Goal: Information Seeking & Learning: Learn about a topic

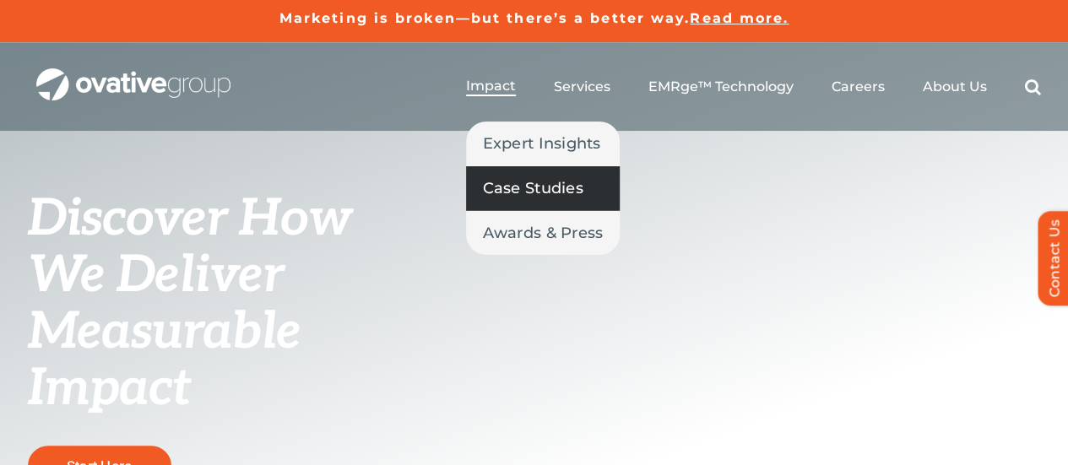
click at [513, 182] on span "Case Studies" at bounding box center [533, 188] width 100 height 24
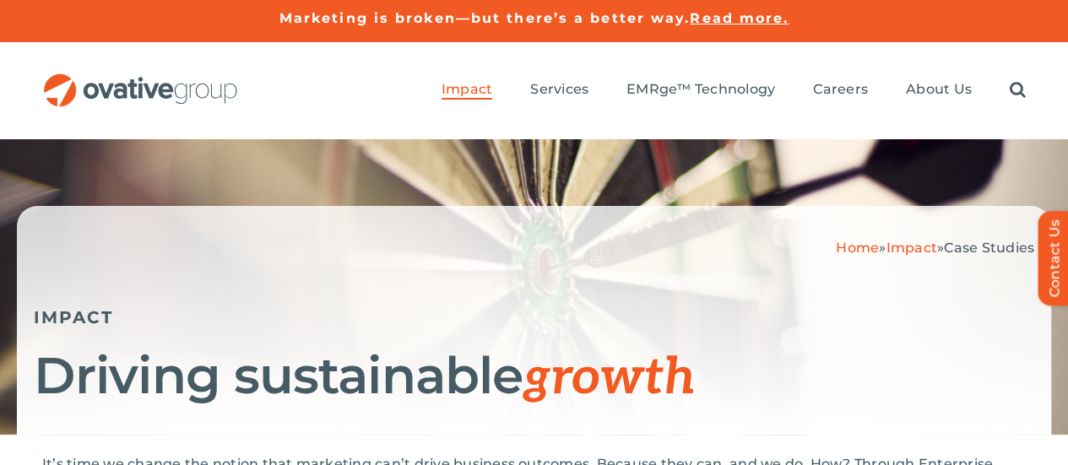
scroll to position [4, 0]
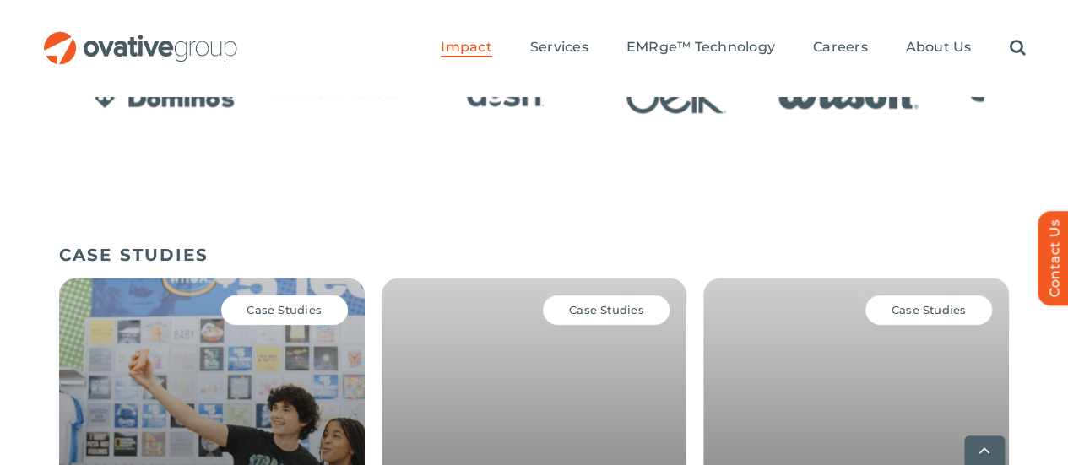
scroll to position [1197, 0]
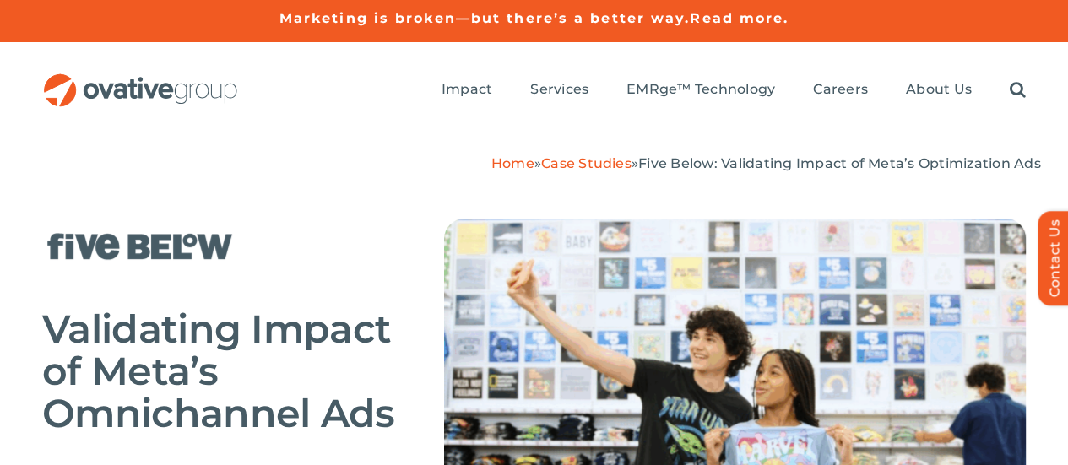
click at [577, 155] on link "Case Studies" at bounding box center [586, 163] width 90 height 16
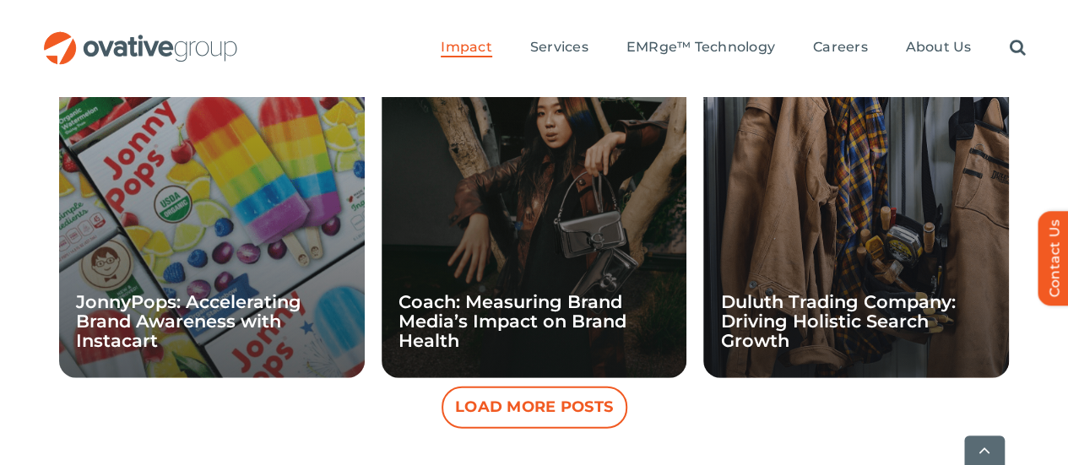
scroll to position [1961, 0]
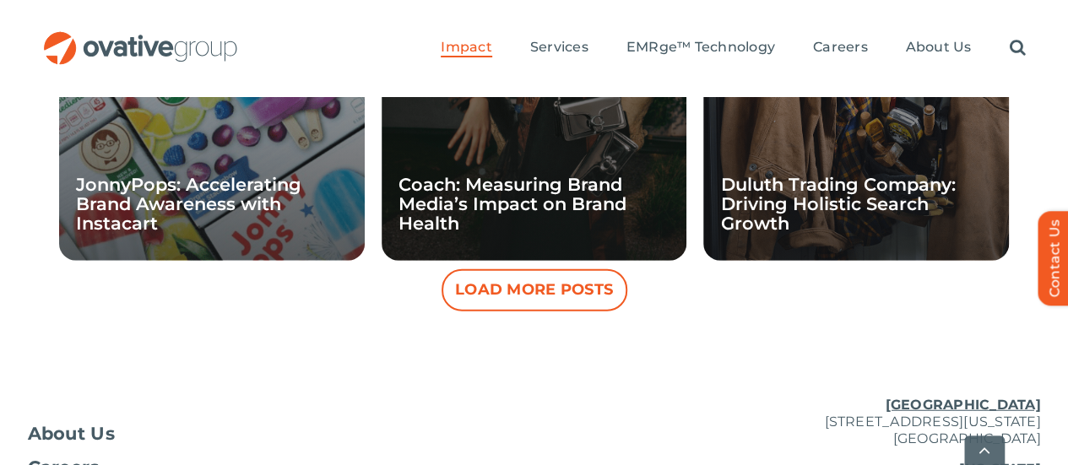
click at [598, 269] on button "Load More Posts" at bounding box center [534, 290] width 186 height 42
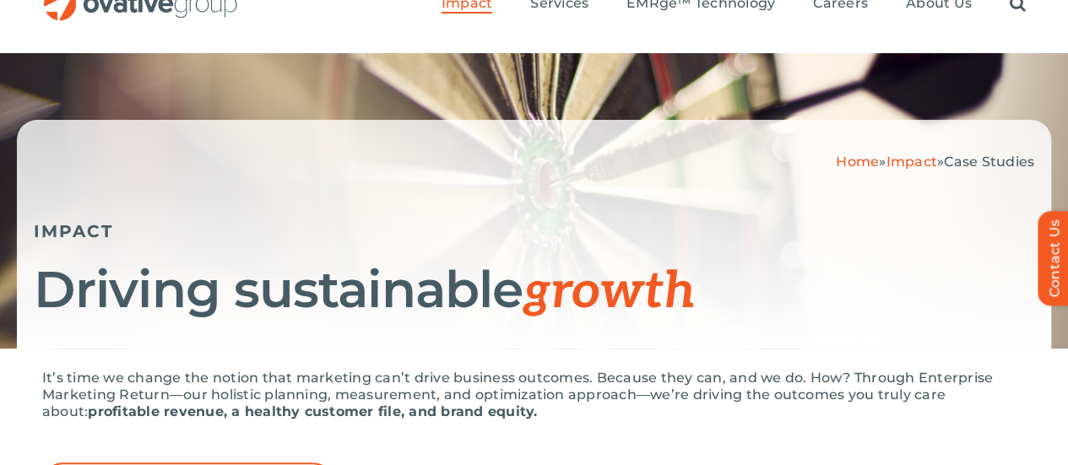
scroll to position [0, 0]
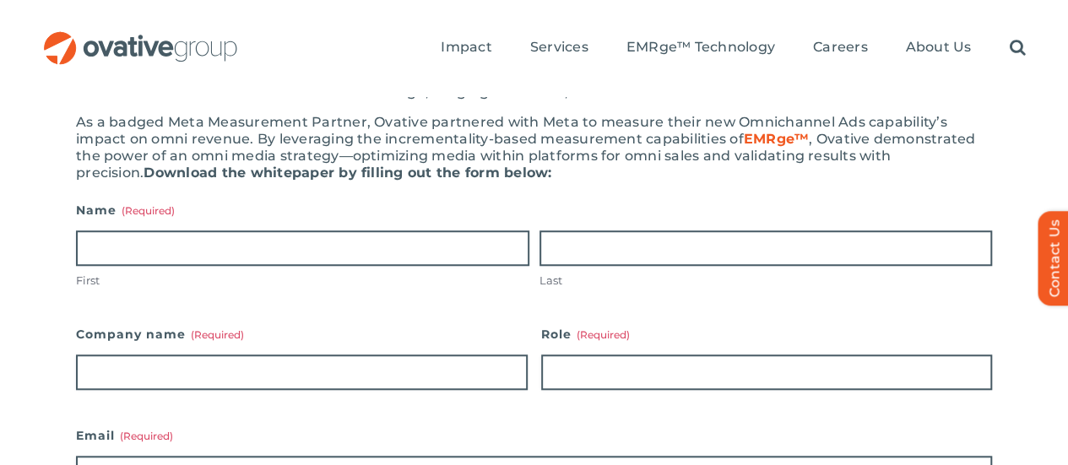
scroll to position [422, 0]
